Goal: Obtain resource: Download file/media

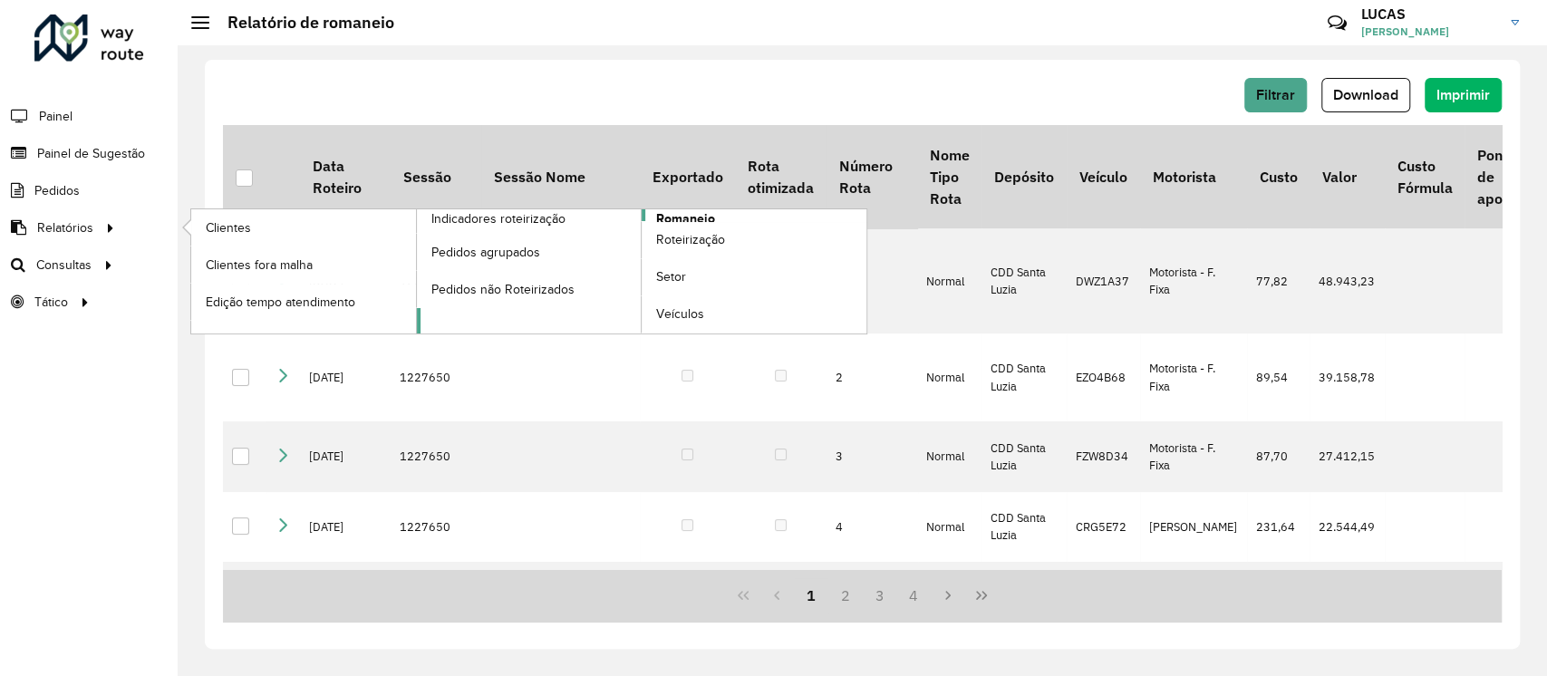
click at [688, 210] on span "Romaneio" at bounding box center [685, 218] width 59 height 19
click at [687, 214] on span "Romaneio" at bounding box center [685, 218] width 59 height 19
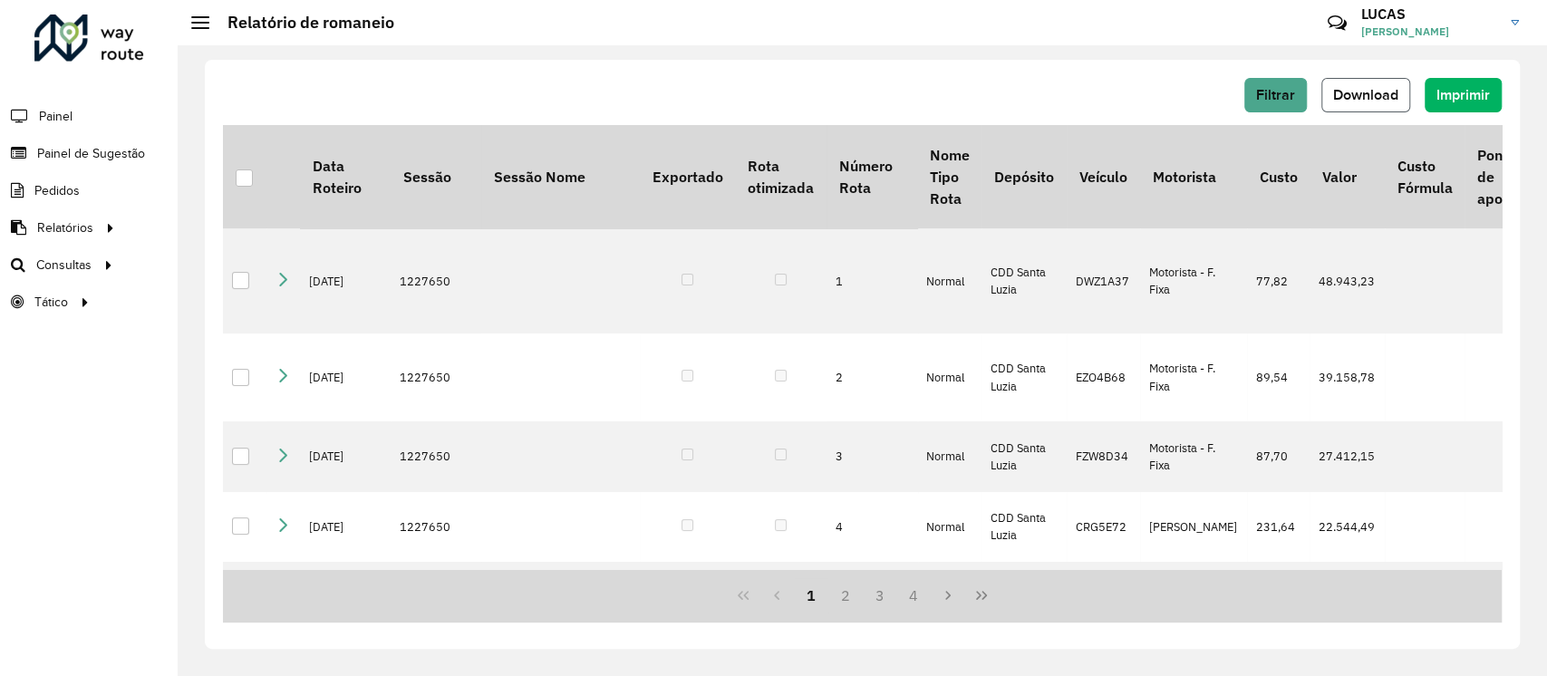
click at [1371, 106] on button "Download" at bounding box center [1365, 95] width 89 height 34
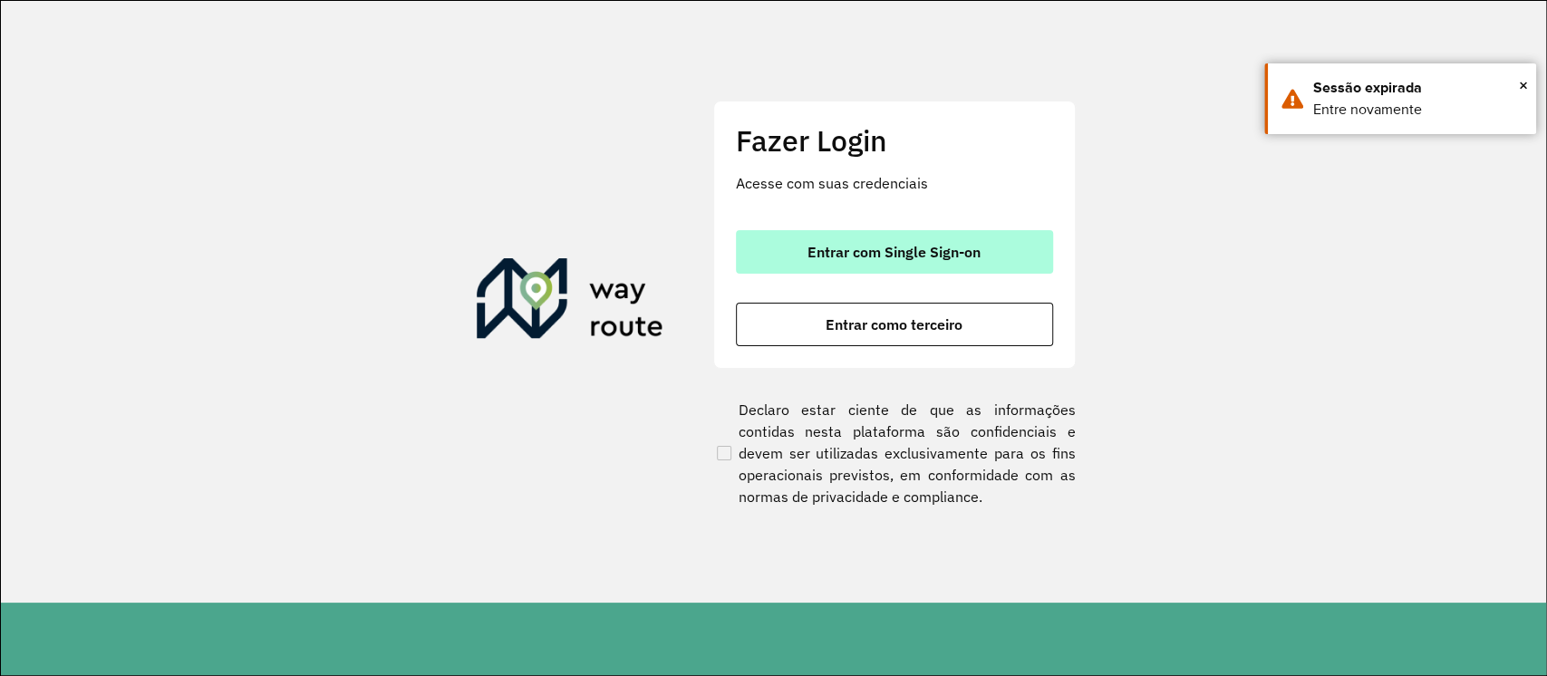
click at [835, 239] on button "Entrar com Single Sign-on" at bounding box center [894, 251] width 317 height 43
drag, startPoint x: 866, startPoint y: 241, endPoint x: 847, endPoint y: 230, distance: 21.9
click at [863, 240] on button "Entrar com Single Sign-on" at bounding box center [894, 251] width 317 height 43
click at [847, 246] on span "Entrar com Single Sign-on" at bounding box center [893, 252] width 173 height 14
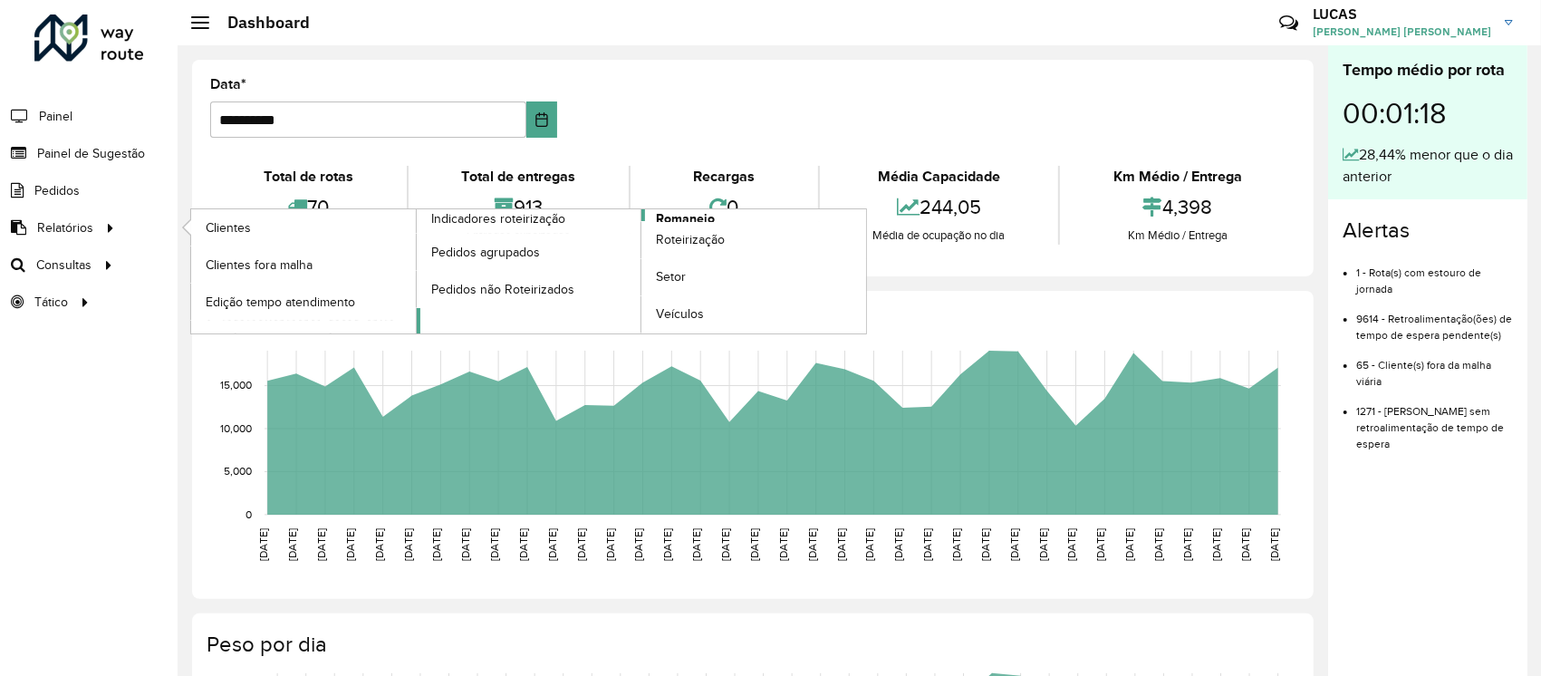
click at [678, 214] on span "Romaneio" at bounding box center [685, 218] width 59 height 19
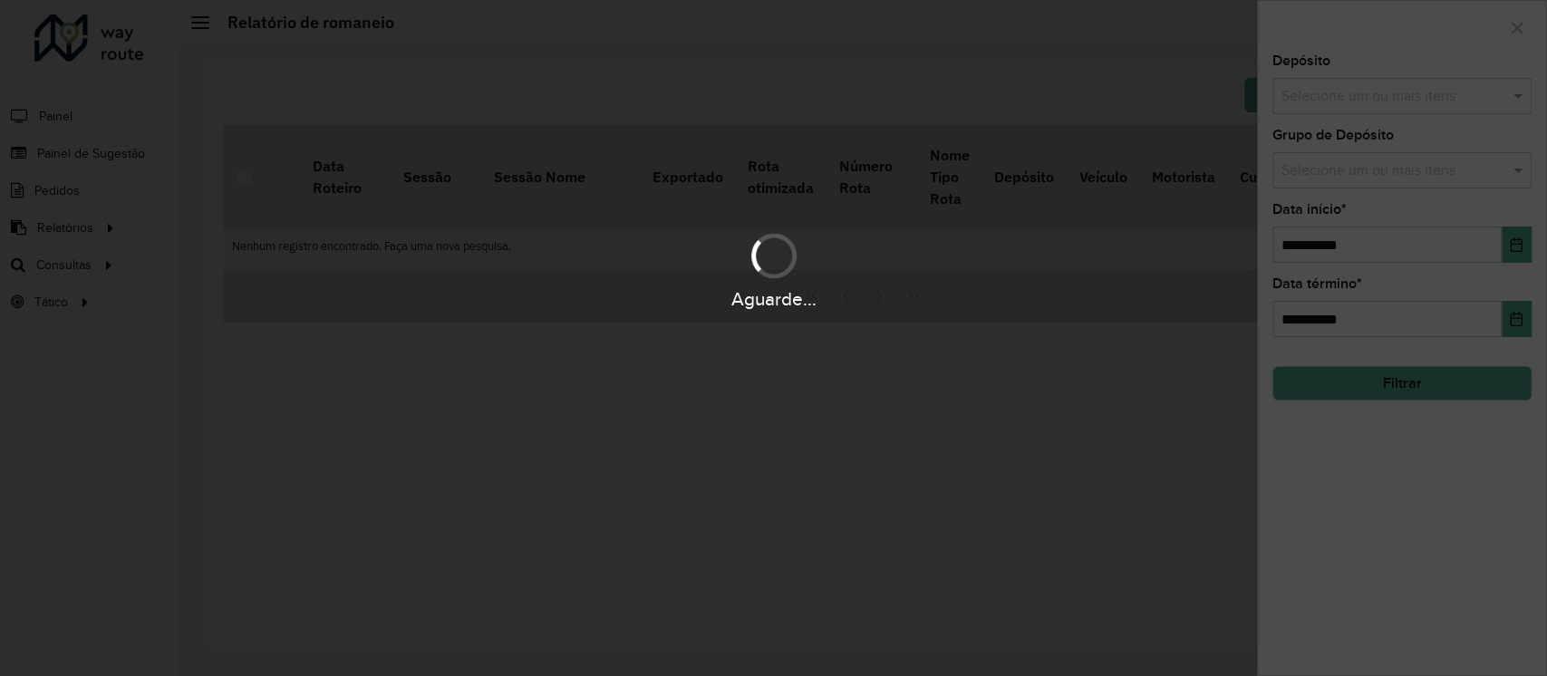
click at [979, 358] on div "Aguarde..." at bounding box center [773, 338] width 1547 height 676
